Goal: Check status: Check status

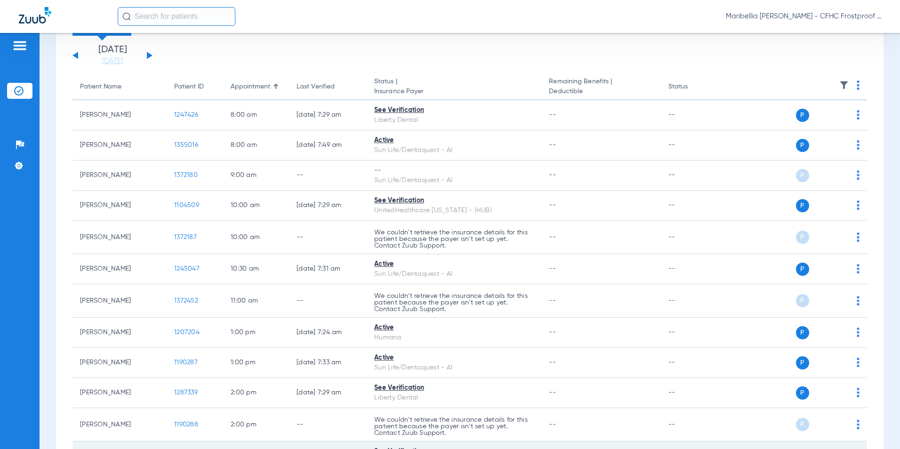
scroll to position [47, 0]
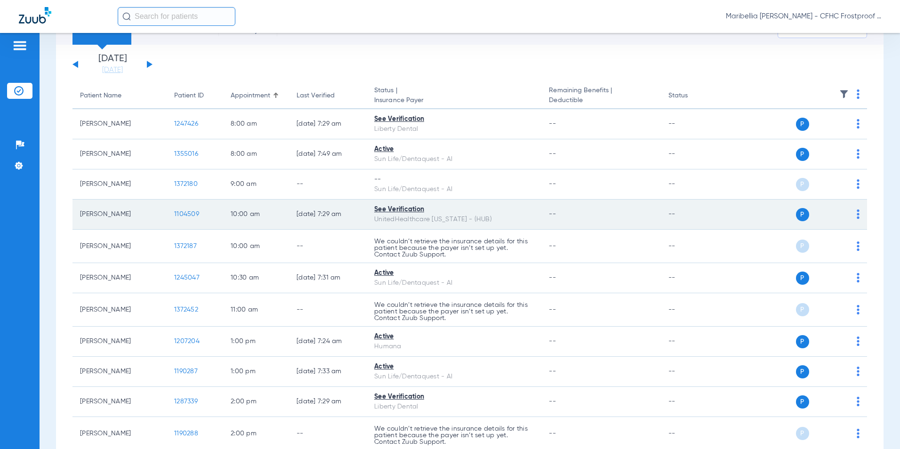
click at [183, 216] on span "1104509" at bounding box center [186, 214] width 25 height 7
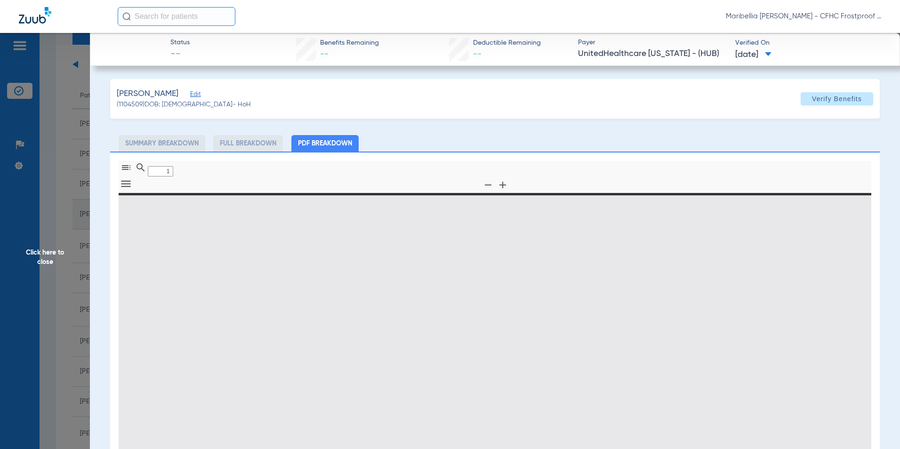
type input "0"
select select "page-width"
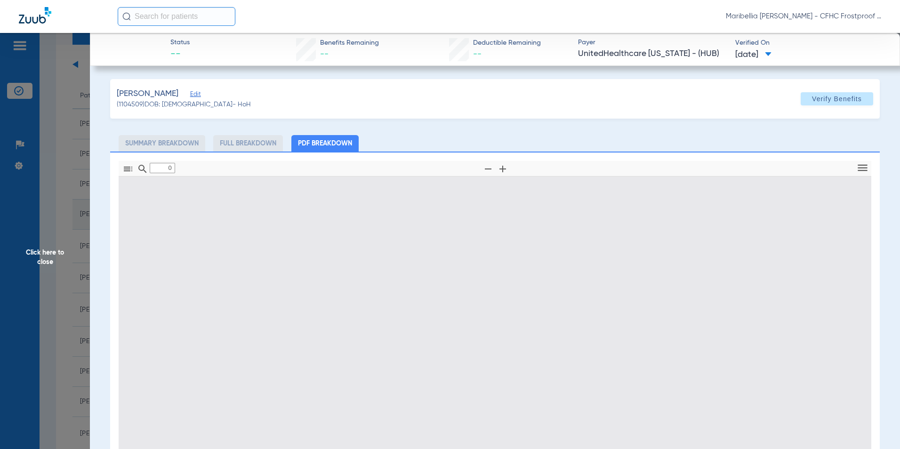
type input "1"
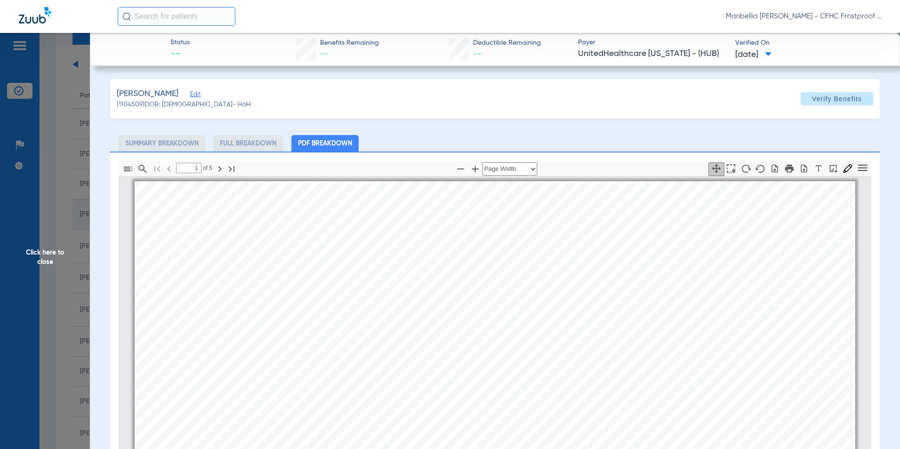
scroll to position [5, 0]
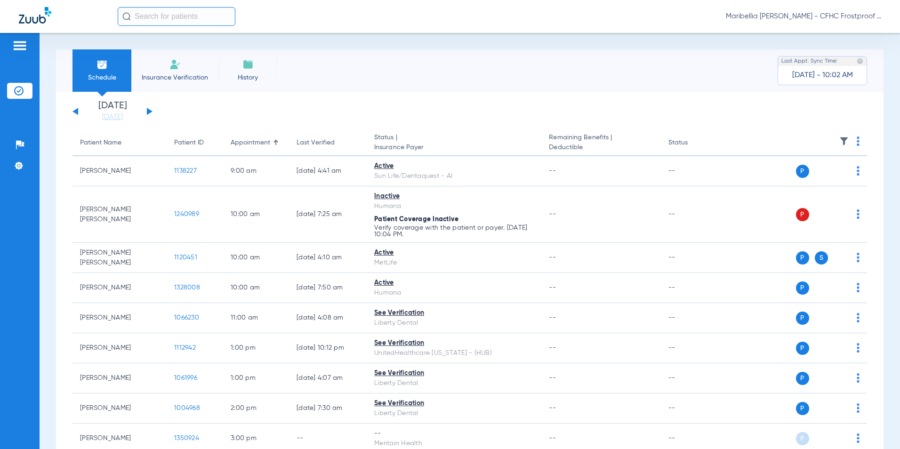
click at [149, 112] on button at bounding box center [150, 111] width 6 height 7
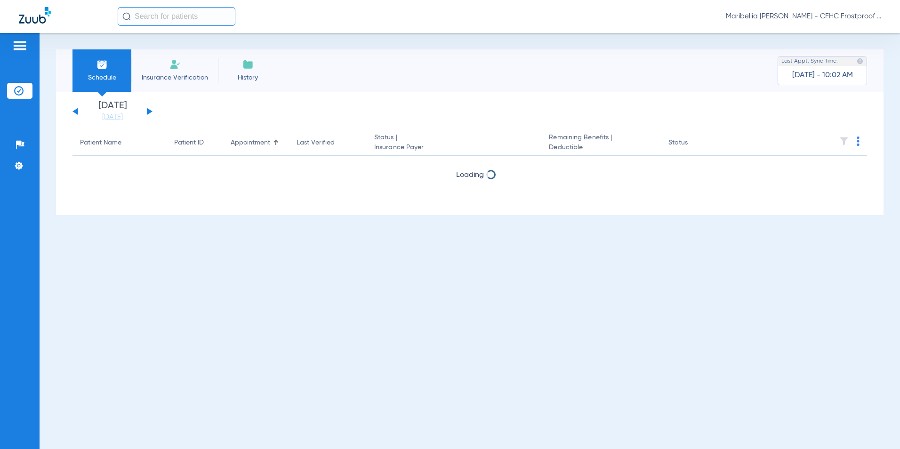
click at [149, 112] on button at bounding box center [150, 111] width 6 height 7
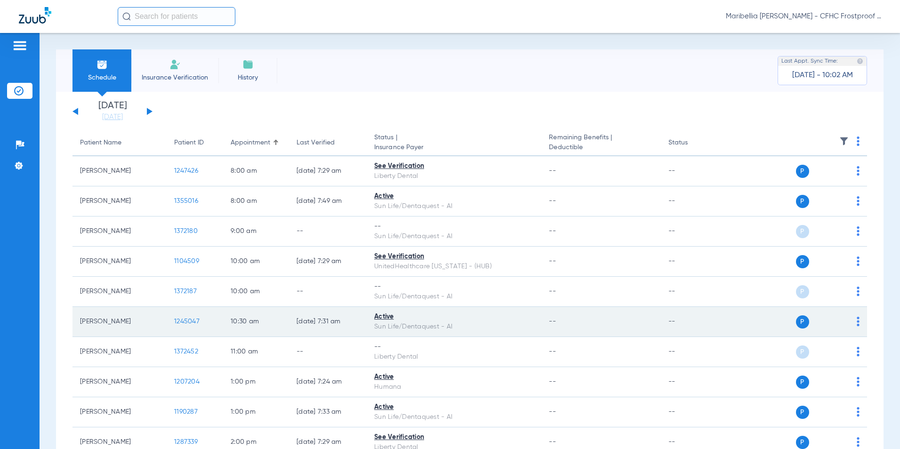
click at [190, 319] on span "1245047" at bounding box center [186, 321] width 25 height 7
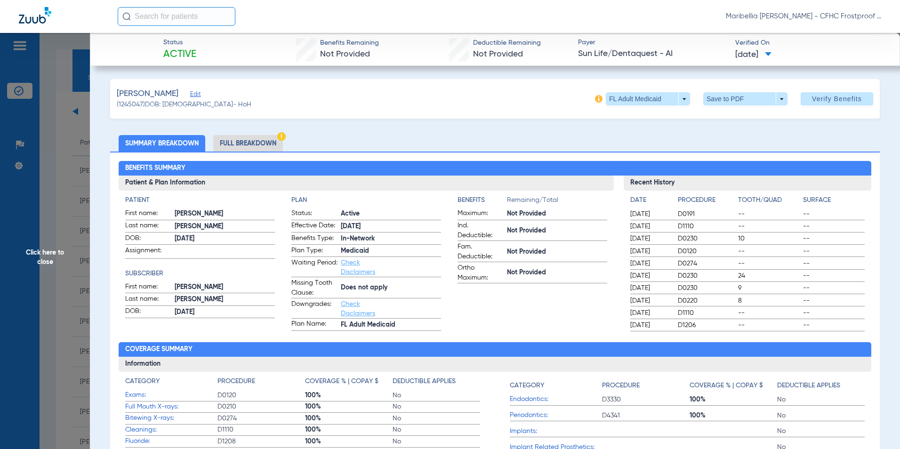
click at [710, 105] on div "[PERSON_NAME] (1245047) DOB: [DEMOGRAPHIC_DATA] - HoH FL Adult Medicaid arrow_d…" at bounding box center [495, 99] width 770 height 40
click at [710, 105] on span at bounding box center [745, 98] width 84 height 13
click at [711, 121] on mat-icon "insert_drive_file" at bounding box center [709, 117] width 11 height 11
drag, startPoint x: 0, startPoint y: 261, endPoint x: 13, endPoint y: 259, distance: 12.8
click at [0, 261] on html "Maribellia [PERSON_NAME] - CFHC Frostproof Dental Patients Insurance Verificati…" at bounding box center [450, 224] width 900 height 449
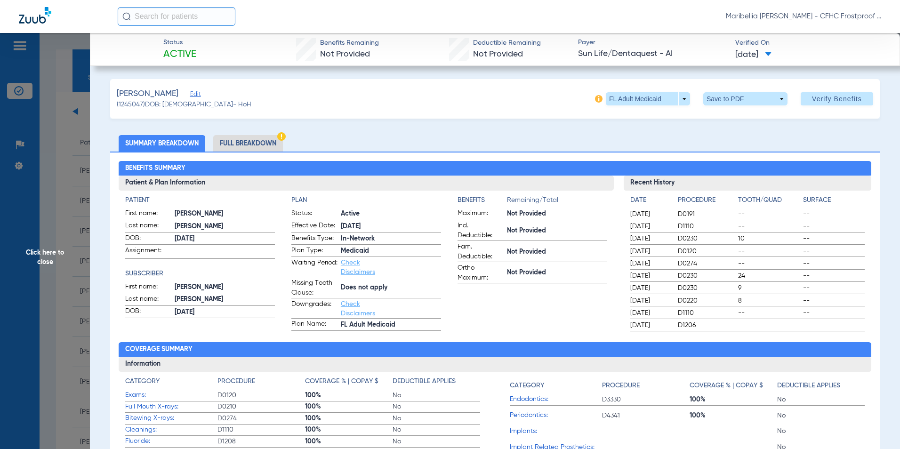
click at [17, 259] on span "Click here to close" at bounding box center [45, 257] width 90 height 449
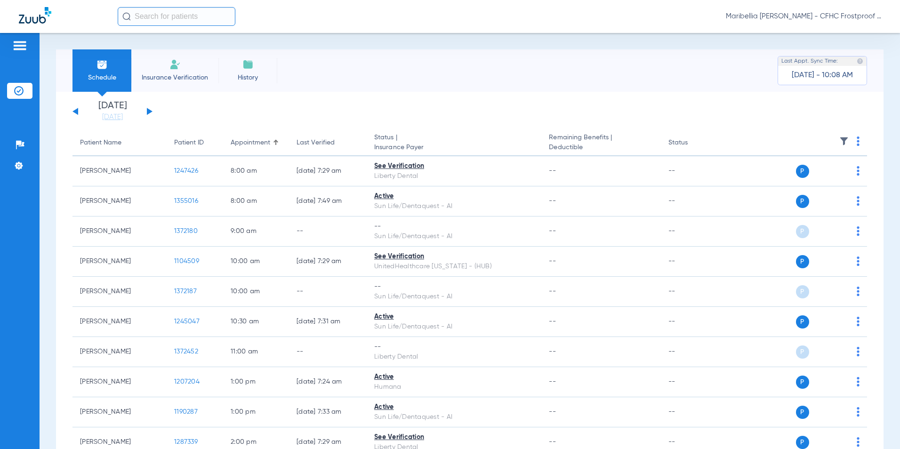
click at [113, 78] on span "Schedule" at bounding box center [102, 77] width 45 height 9
